Goal: Communication & Community: Answer question/provide support

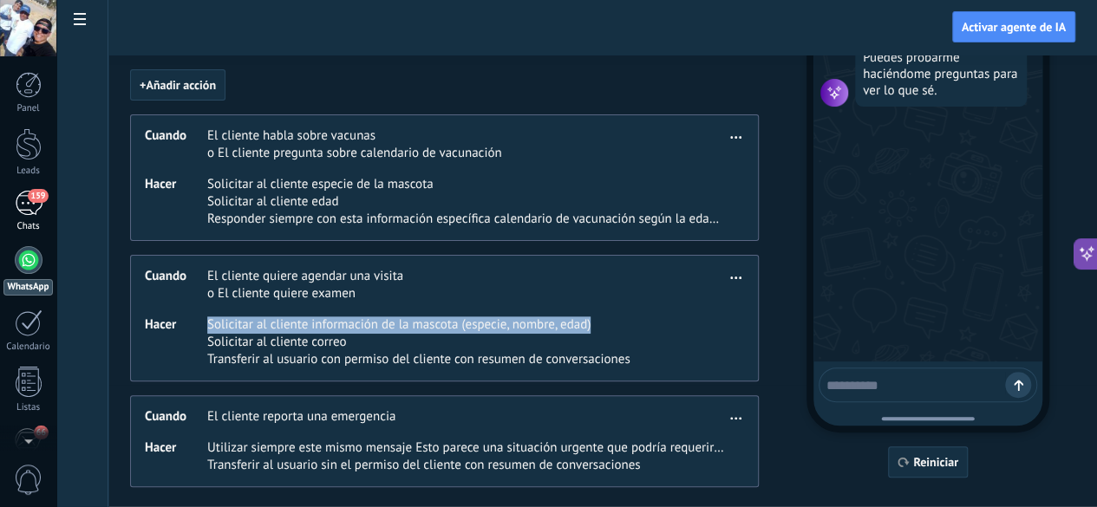
click at [16, 225] on div "Chats" at bounding box center [28, 226] width 50 height 11
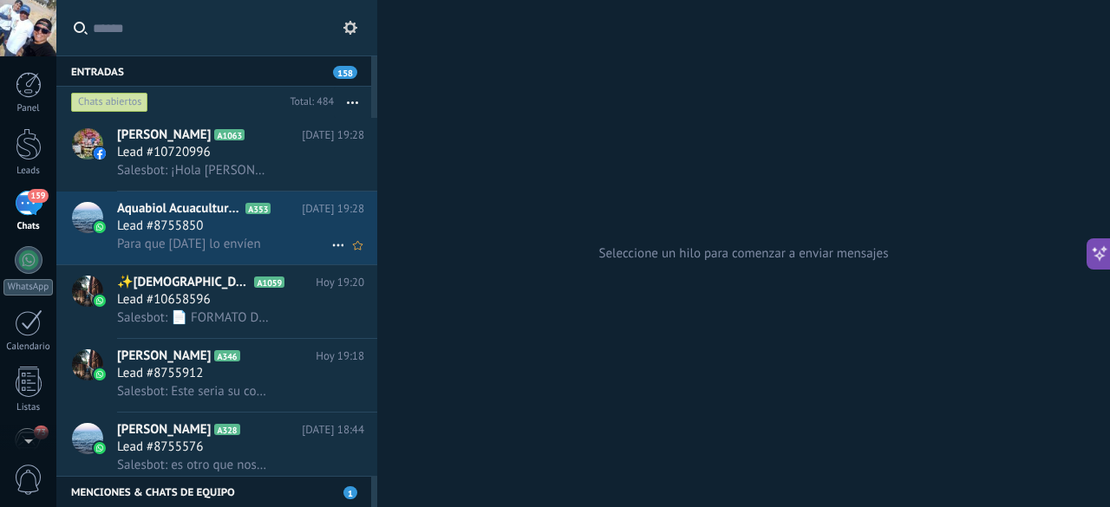
click at [226, 243] on span "Para que [DATE] lo envíen" at bounding box center [189, 244] width 144 height 16
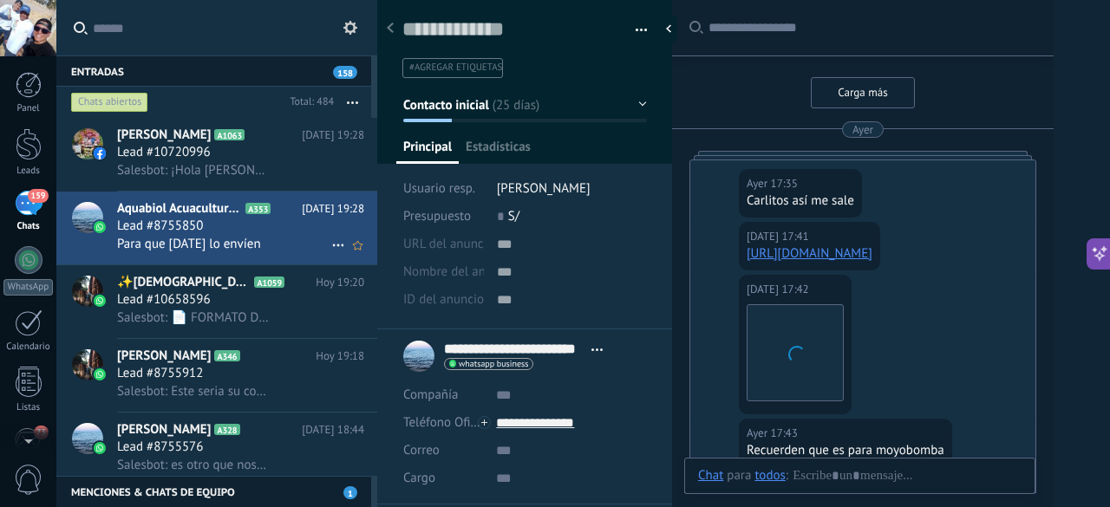
type textarea "**********"
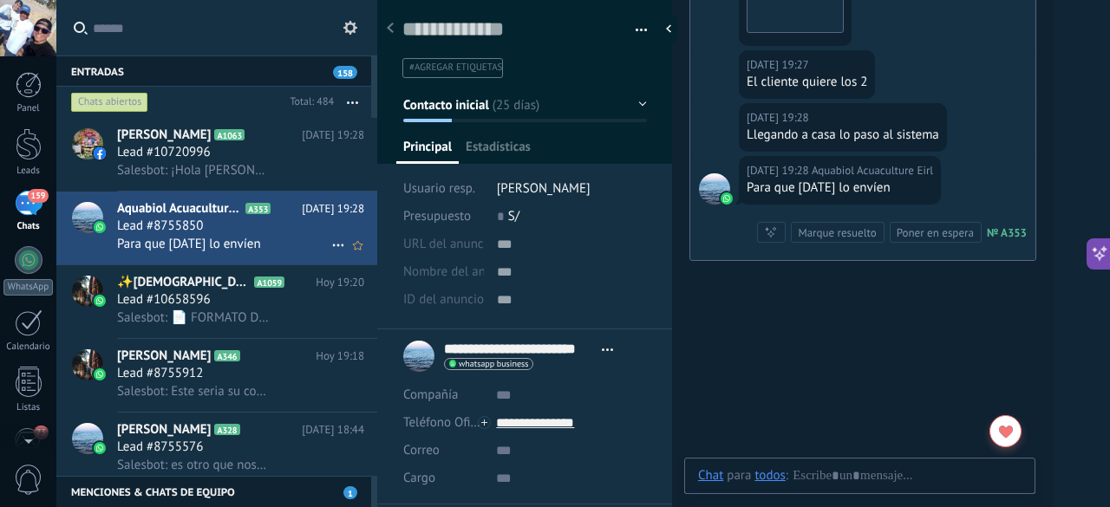
scroll to position [26, 0]
